Goal: Complete application form

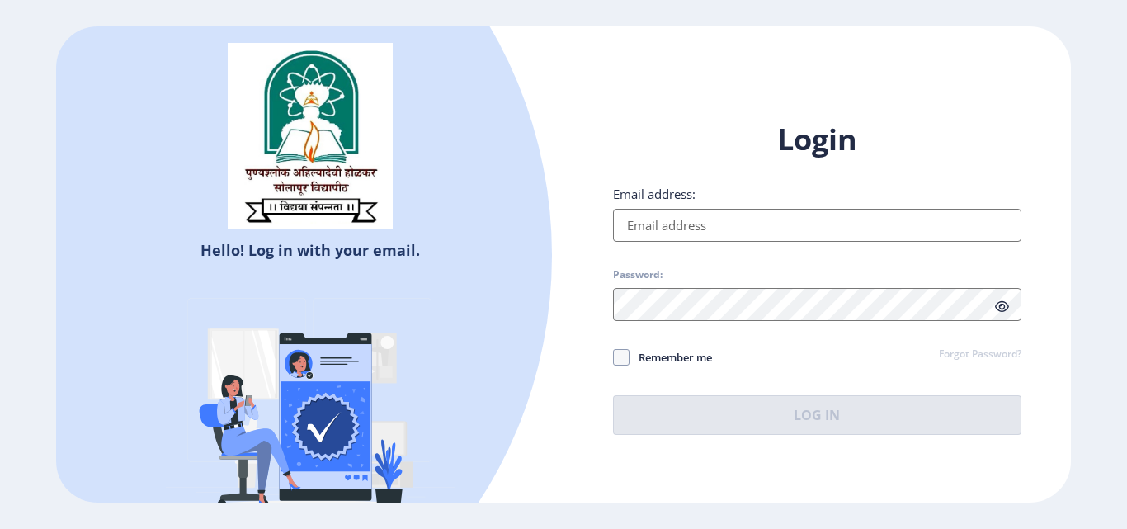
click at [671, 231] on input "Email address:" at bounding box center [817, 225] width 408 height 33
type input "[EMAIL_ADDRESS][DOMAIN_NAME]"
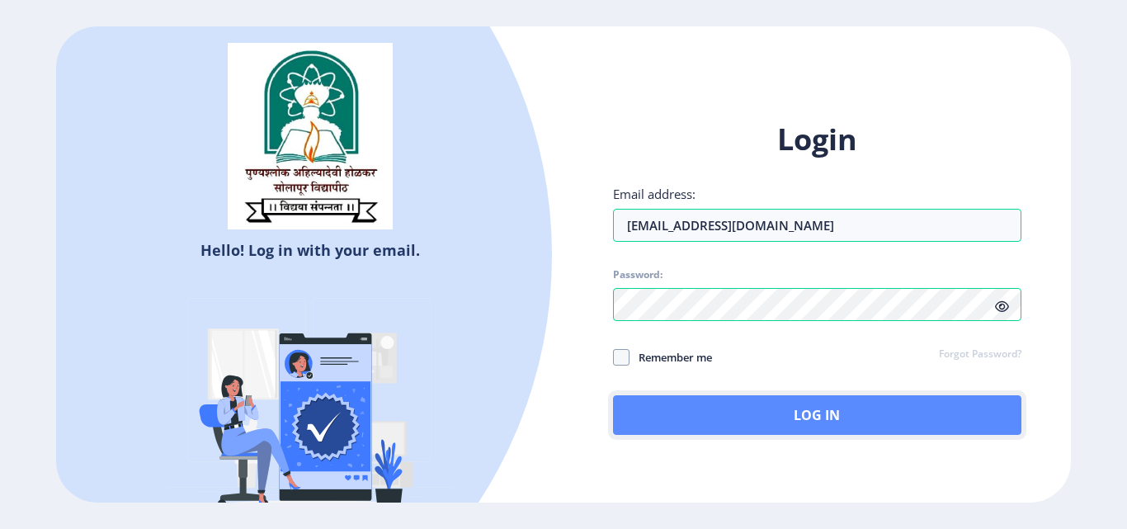
click at [699, 412] on button "Log In" at bounding box center [817, 415] width 408 height 40
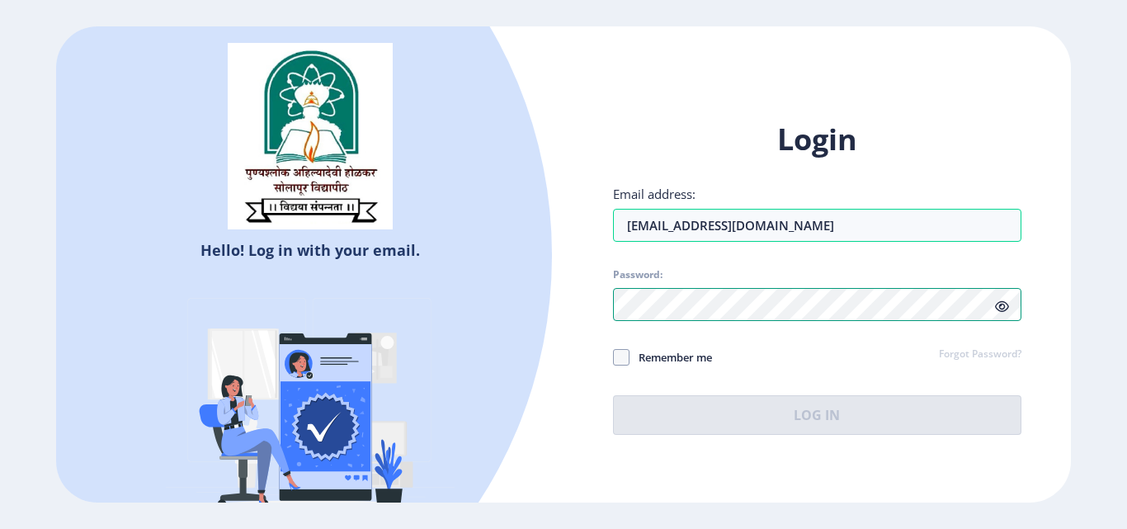
click at [573, 310] on div "Login Email address: [EMAIL_ADDRESS][DOMAIN_NAME] Password: Remember me Forgot …" at bounding box center [816, 290] width 507 height 391
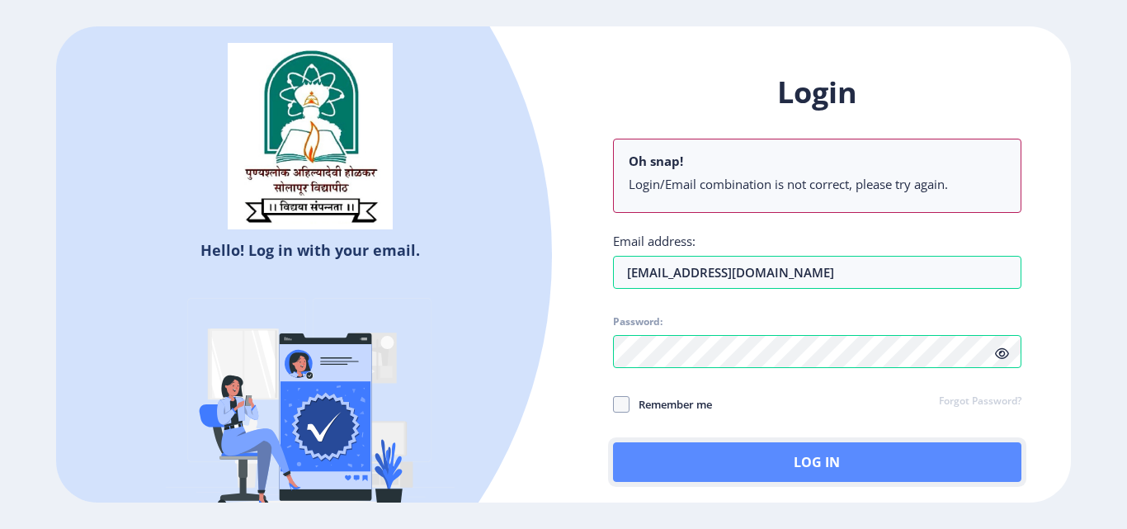
click at [754, 471] on button "Log In" at bounding box center [817, 462] width 408 height 40
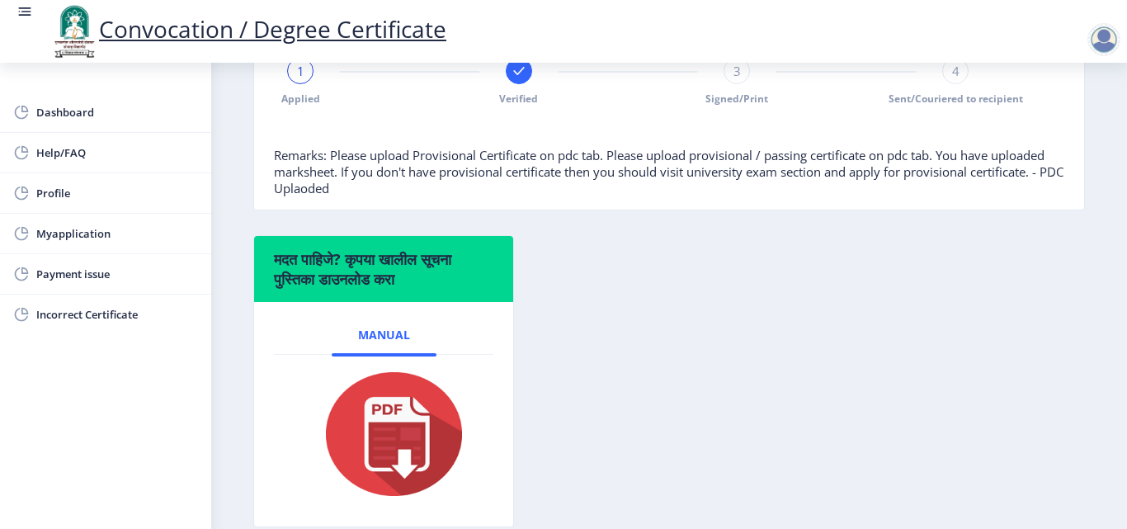
scroll to position [495, 0]
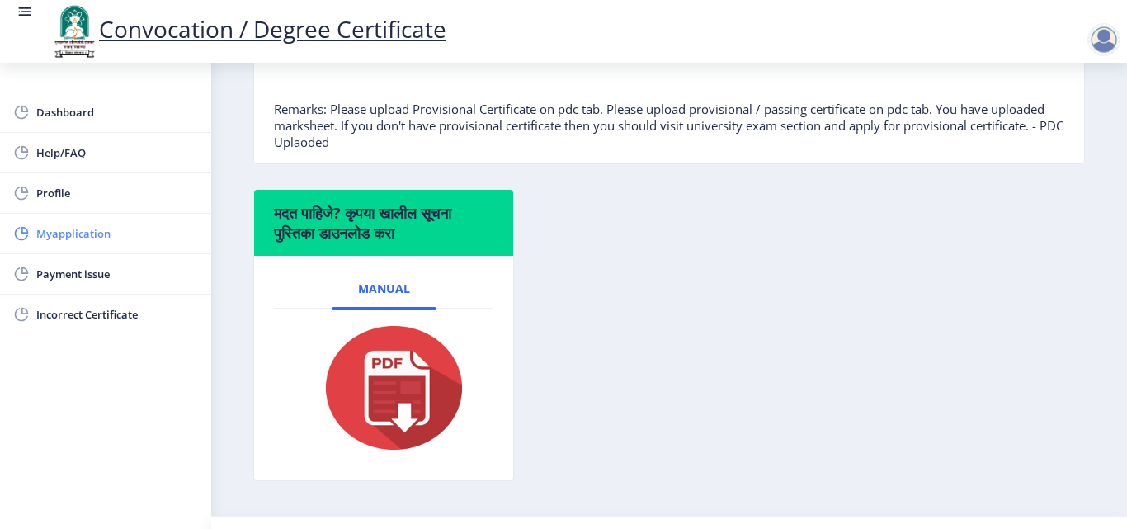
click at [63, 236] on span "Myapplication" at bounding box center [117, 234] width 162 height 20
